Goal: Navigation & Orientation: Find specific page/section

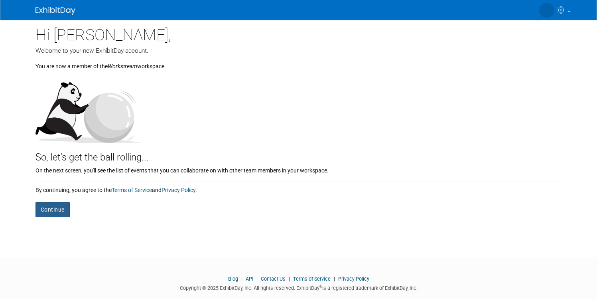
click at [56, 206] on button "Continue" at bounding box center [53, 209] width 34 height 15
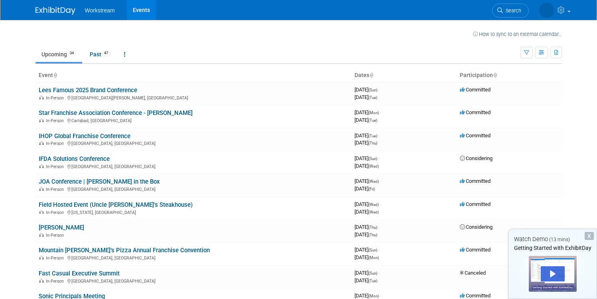
click at [590, 236] on div "X" at bounding box center [589, 236] width 9 height 8
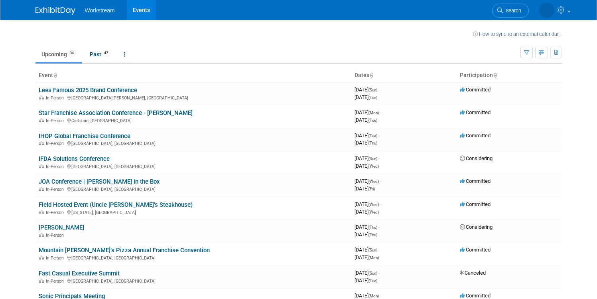
click at [215, 34] on td at bounding box center [265, 33] width 415 height 10
click at [150, 251] on link "Mountain Mike’s Pizza Annual Franchise Convention" at bounding box center [124, 250] width 171 height 7
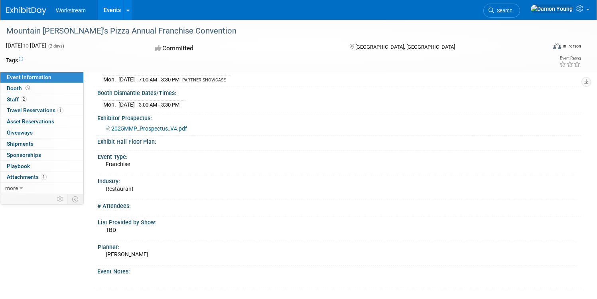
scroll to position [189, 0]
